Goal: Understand process/instructions: Learn how to perform a task or action

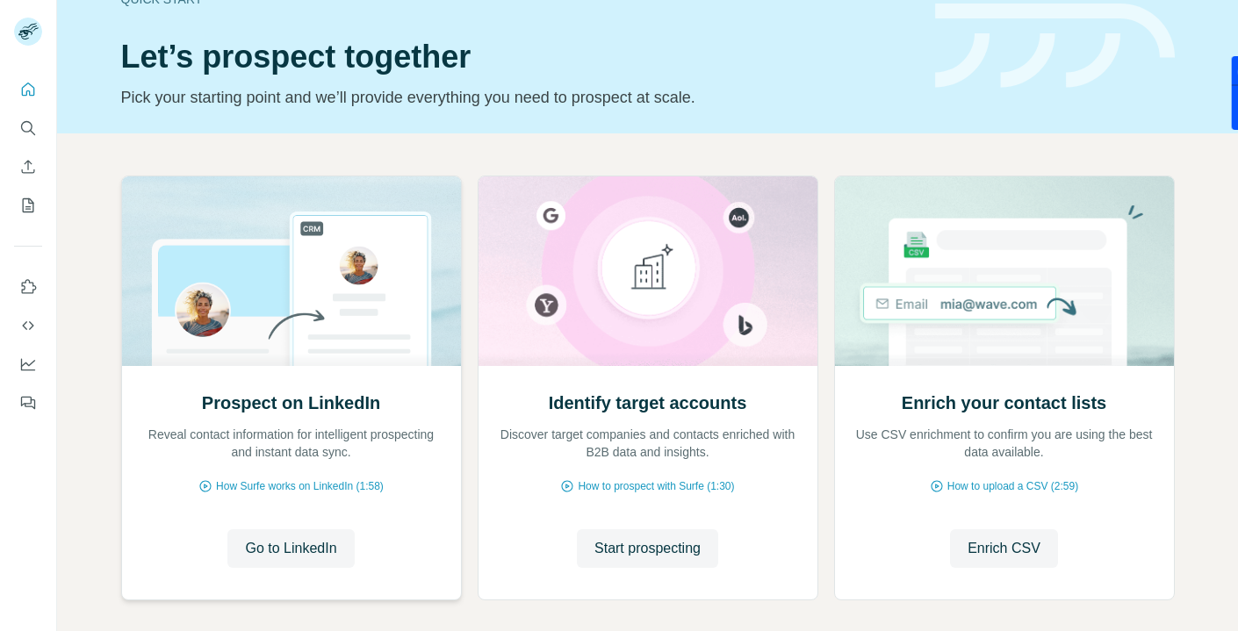
scroll to position [43, 0]
